Goal: Information Seeking & Learning: Learn about a topic

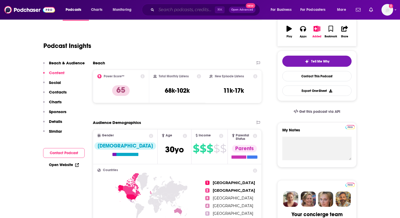
click at [173, 8] on input "Search podcasts, credits, & more..." at bounding box center [186, 10] width 59 height 8
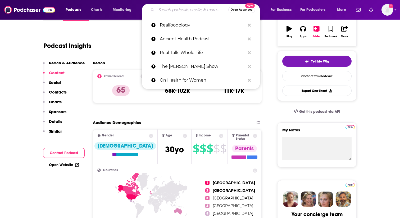
paste input "[URL][DOMAIN_NAME]"
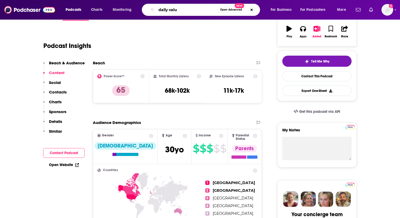
type input "daily value"
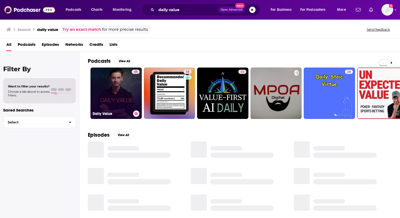
click at [117, 90] on link "45 Daily Value" at bounding box center [116, 93] width 51 height 51
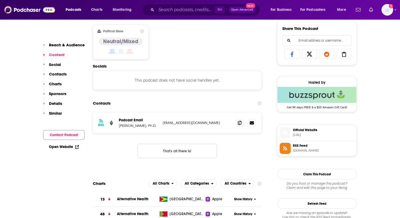
scroll to position [332, 0]
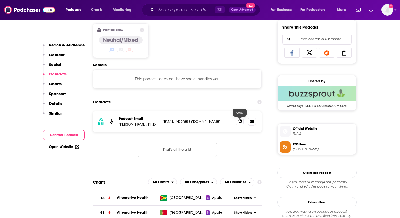
click at [240, 122] on icon at bounding box center [240, 121] width 4 height 4
click at [188, 12] on input "Search podcasts, credits, & more..." at bounding box center [186, 10] width 59 height 8
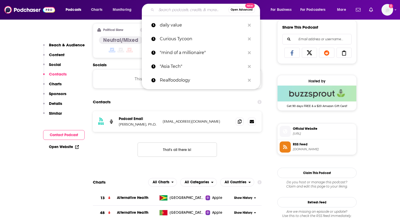
paste input "Move Your DNA with [PERSON_NAME]"
type input "Move Your DNA with [PERSON_NAME]"
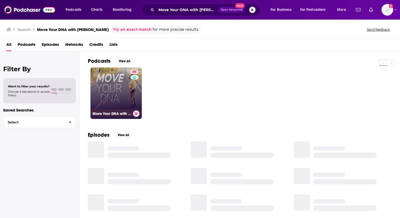
click at [109, 90] on link "65 Move Your DNA with [PERSON_NAME]" at bounding box center [116, 93] width 51 height 51
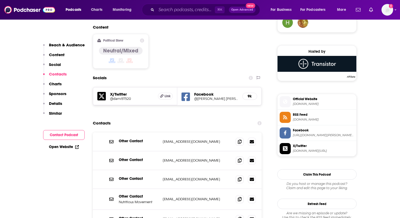
scroll to position [409, 0]
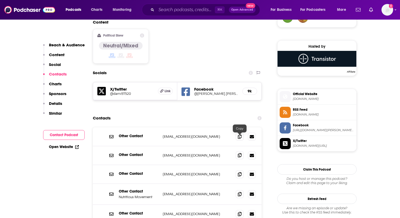
click at [241, 153] on icon at bounding box center [240, 155] width 4 height 4
click at [240, 192] on icon at bounding box center [240, 194] width 4 height 4
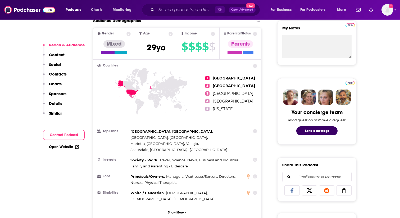
scroll to position [193, 0]
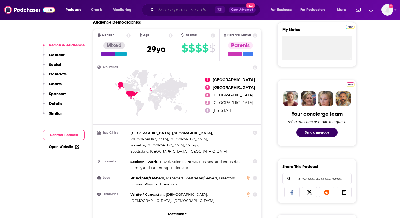
click at [168, 13] on input "Search podcasts, credits, & more..." at bounding box center [186, 10] width 59 height 8
paste input "Well with [PERSON_NAME]"
type input "Well with [PERSON_NAME]"
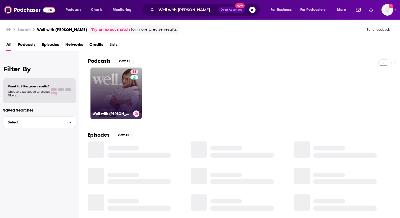
click at [114, 93] on link "66 Well with [PERSON_NAME]" at bounding box center [116, 93] width 51 height 51
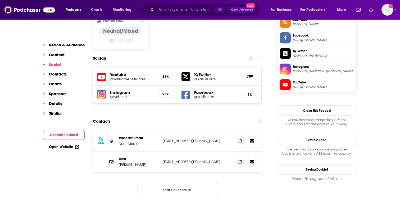
scroll to position [464, 0]
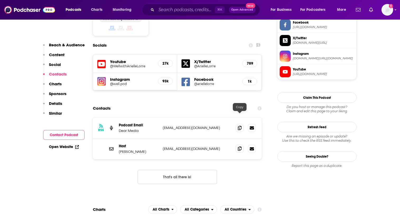
click at [238, 146] on icon at bounding box center [240, 148] width 4 height 4
click at [177, 11] on input "Search podcasts, credits, & more..." at bounding box center [186, 10] width 59 height 8
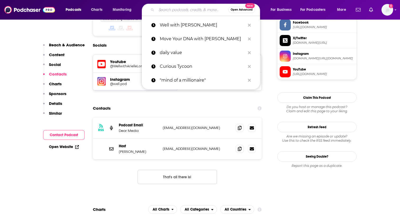
paste input "Revolution Health Radio"
type input "Revolution Health Radio"
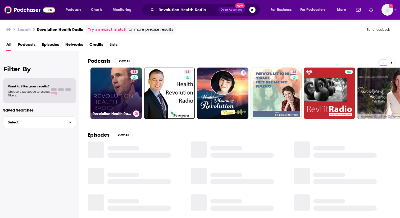
click at [105, 106] on link "63 Revolution Health Radio" at bounding box center [116, 93] width 51 height 51
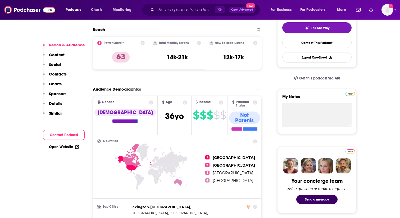
scroll to position [126, 0]
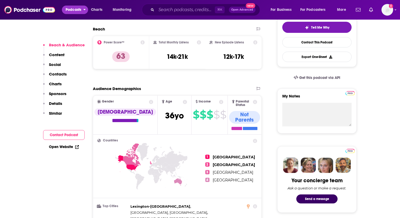
click at [71, 11] on span "Podcasts" at bounding box center [74, 9] width 16 height 7
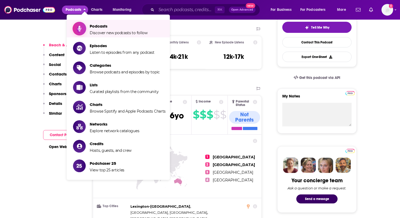
click at [103, 25] on span "Podcasts" at bounding box center [119, 26] width 58 height 5
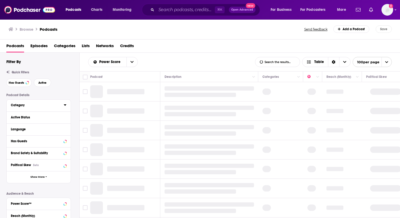
click at [65, 105] on icon at bounding box center [65, 104] width 2 height 1
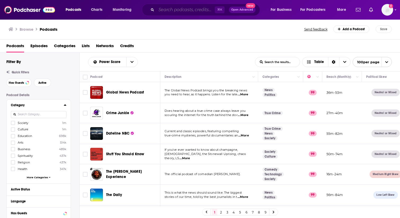
click at [192, 11] on input "Search podcasts, credits, & more..." at bounding box center [186, 10] width 59 height 8
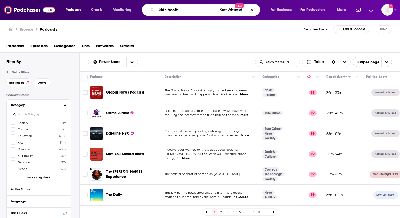
type input "kids health"
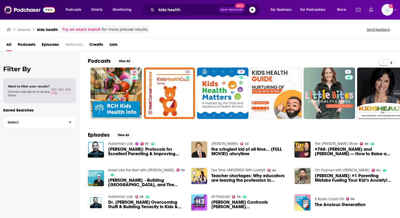
click at [71, 29] on link "Try an exact match" at bounding box center [81, 29] width 39 height 6
